Goal: Information Seeking & Learning: Learn about a topic

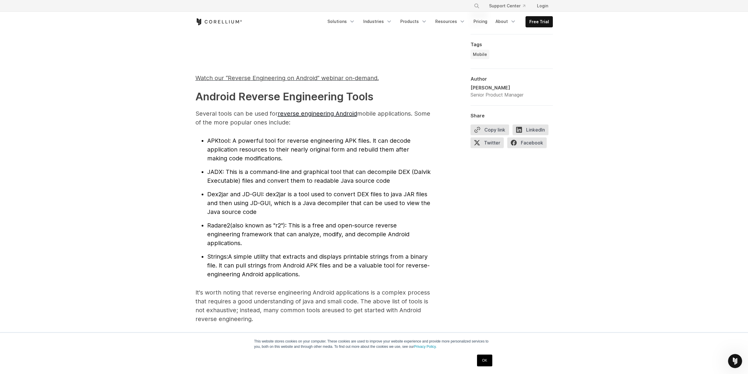
scroll to position [588, 0]
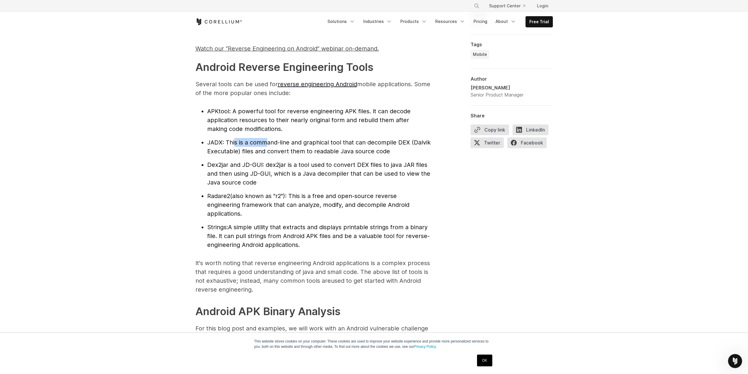
drag, startPoint x: 234, startPoint y: 140, endPoint x: 266, endPoint y: 138, distance: 32.1
click at [266, 138] on li "JADX : This is a command-line and graphical tool that can decompile DEX (Dalvik…" at bounding box center [318, 147] width 223 height 18
drag, startPoint x: 284, startPoint y: 138, endPoint x: 286, endPoint y: 144, distance: 5.5
click at [285, 138] on li "JADX : This is a command-line and graphical tool that can decompile DEX (Dalvik…" at bounding box center [318, 147] width 223 height 18
drag, startPoint x: 242, startPoint y: 152, endPoint x: 260, endPoint y: 152, distance: 17.6
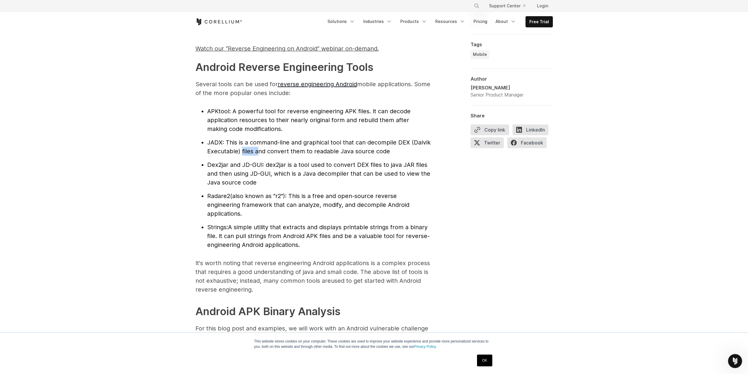
click at [260, 152] on span ": This is a command-line and graphical tool that can decompile DEX (Dalvik Exec…" at bounding box center [318, 147] width 223 height 16
drag, startPoint x: 287, startPoint y: 150, endPoint x: 322, endPoint y: 150, distance: 35.3
click at [322, 150] on span ": This is a command-line and graphical tool that can decompile DEX (Dalvik Exec…" at bounding box center [318, 147] width 223 height 16
click at [354, 150] on span ": This is a command-line and graphical tool that can decompile DEX (Dalvik Exec…" at bounding box center [318, 147] width 223 height 16
drag, startPoint x: 205, startPoint y: 162, endPoint x: 236, endPoint y: 163, distance: 30.9
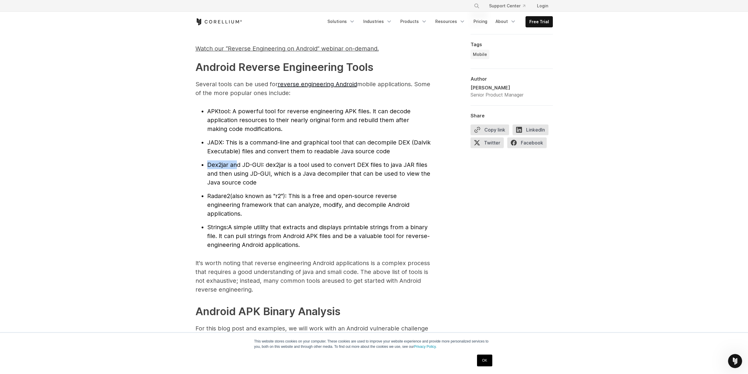
click at [236, 163] on ul "APKtool : A powerful tool for reverse engineering APK files. It can decode appl…" at bounding box center [312, 178] width 235 height 142
click at [298, 162] on span ": dex2jar is a tool used to convert DEX files to java JAR files and then using …" at bounding box center [318, 173] width 223 height 25
drag, startPoint x: 285, startPoint y: 167, endPoint x: 317, endPoint y: 166, distance: 31.2
click at [317, 166] on span ": dex2jar is a tool used to convert DEX files to java JAR files and then using …" at bounding box center [318, 173] width 223 height 25
drag, startPoint x: 344, startPoint y: 166, endPoint x: 380, endPoint y: 167, distance: 35.9
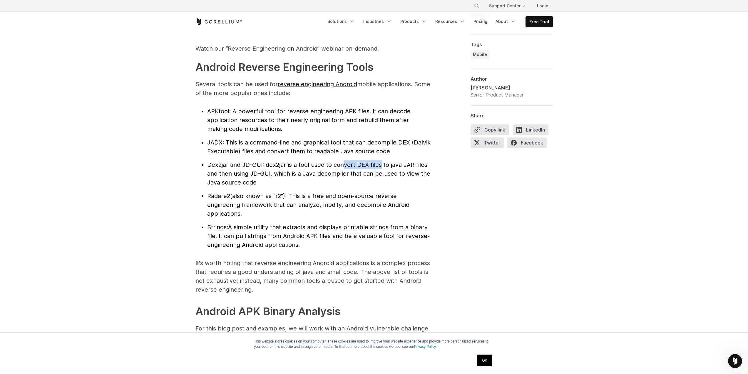
click at [380, 167] on span ": dex2jar is a tool used to convert DEX files to java JAR files and then using …" at bounding box center [318, 173] width 223 height 25
click at [420, 169] on li "Dex2jar and JD-GUI : dex2jar is a tool used to convert DEX files to java JAR fi…" at bounding box center [318, 173] width 223 height 26
click at [291, 191] on li "Radare2 (also known as "r2"): This is a free and open-source reverse engineerin…" at bounding box center [318, 204] width 223 height 26
drag, startPoint x: 262, startPoint y: 196, endPoint x: 278, endPoint y: 198, distance: 15.6
click at [278, 198] on span "(also known as "r2"): This is a free and open-source reverse engineering framew…" at bounding box center [308, 204] width 202 height 25
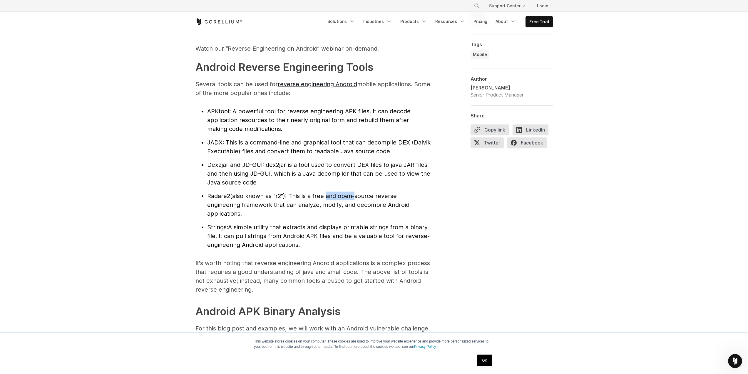
drag, startPoint x: 326, startPoint y: 198, endPoint x: 363, endPoint y: 198, distance: 37.6
click at [353, 198] on span "(also known as "r2"): This is a free and open-source reverse engineering framew…" at bounding box center [308, 204] width 202 height 25
click at [414, 199] on li "Radare2 (also known as "r2"): This is a free and open-source reverse engineerin…" at bounding box center [318, 204] width 223 height 26
drag, startPoint x: 250, startPoint y: 226, endPoint x: 265, endPoint y: 225, distance: 14.1
click at [265, 225] on span "A simple utility that extracts and displays printable strings from a binary fil…" at bounding box center [318, 235] width 223 height 25
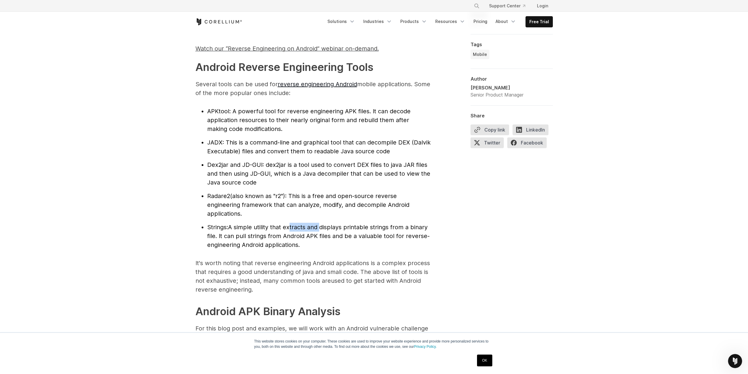
drag, startPoint x: 291, startPoint y: 223, endPoint x: 321, endPoint y: 224, distance: 30.6
click at [321, 224] on span "A simple utility that extracts and displays printable strings from a binary fil…" at bounding box center [318, 235] width 223 height 25
click at [384, 198] on span "(also known as "r2"): This is a free and open-source reverse engineering framew…" at bounding box center [308, 204] width 202 height 25
drag, startPoint x: 229, startPoint y: 237, endPoint x: 307, endPoint y: 231, distance: 78.7
click at [306, 230] on span "A simple utility that extracts and displays printable strings from a binary fil…" at bounding box center [318, 235] width 223 height 25
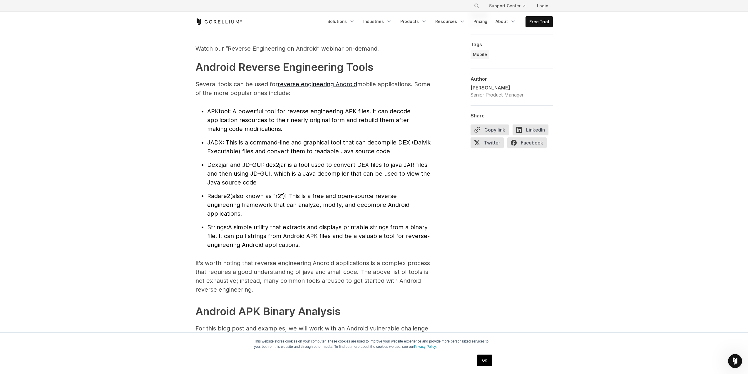
drag, startPoint x: 364, startPoint y: 234, endPoint x: 295, endPoint y: 241, distance: 70.3
click at [364, 234] on span "A simple utility that extracts and displays printable strings from a binary fil…" at bounding box center [318, 235] width 223 height 25
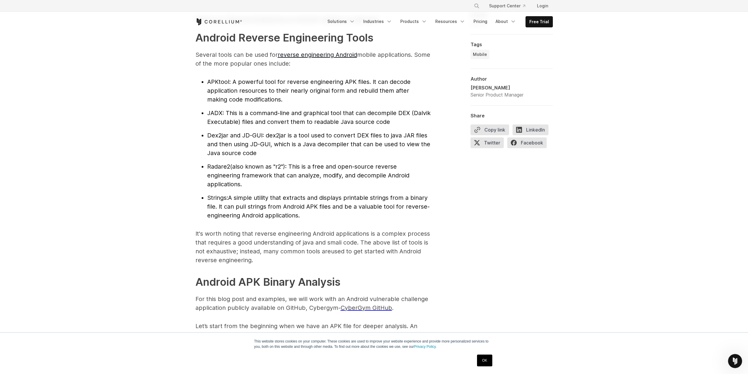
scroll to position [647, 0]
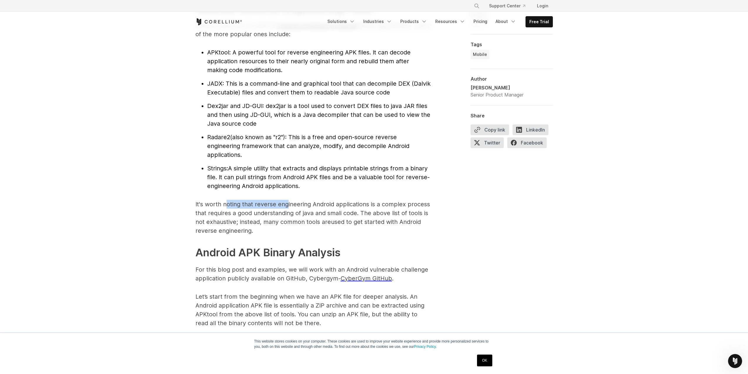
drag, startPoint x: 225, startPoint y: 204, endPoint x: 289, endPoint y: 201, distance: 63.5
click at [286, 201] on p "It's worth noting that reverse engineering Android applications is a complex pr…" at bounding box center [312, 217] width 235 height 35
click at [230, 218] on p "It's worth noting that reverse engineering Android applications is a complex pr…" at bounding box center [312, 217] width 235 height 35
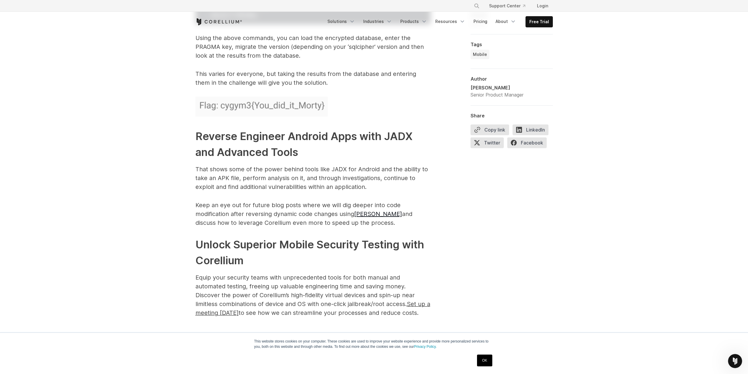
scroll to position [2851, 0]
